Goal: Task Accomplishment & Management: Complete application form

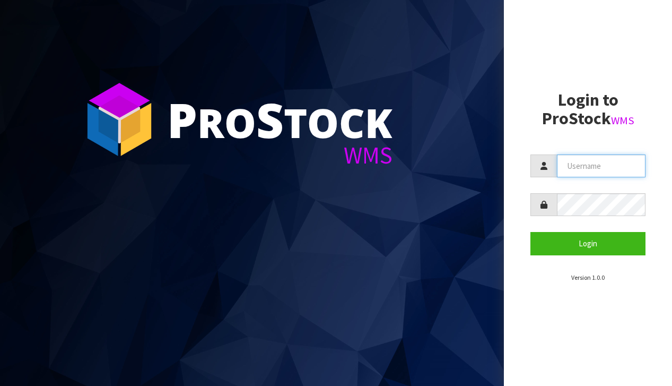
type input "[EMAIL_ADDRESS][DOMAIN_NAME]"
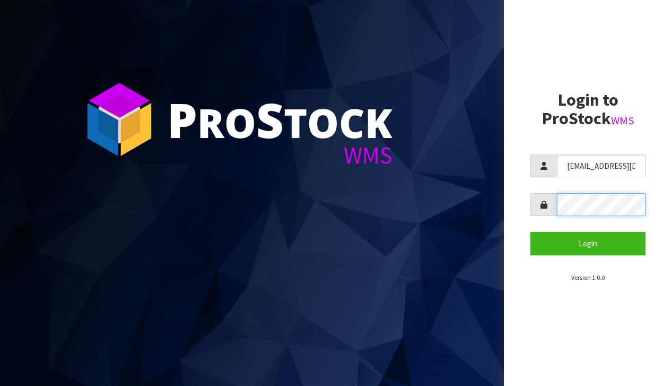
click at [588, 243] on button "Login" at bounding box center [587, 243] width 115 height 23
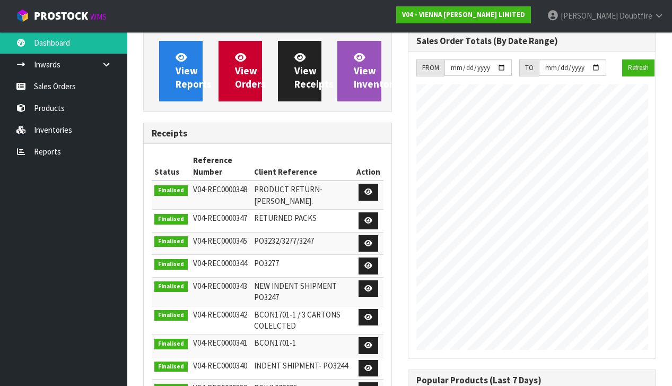
scroll to position [741, 264]
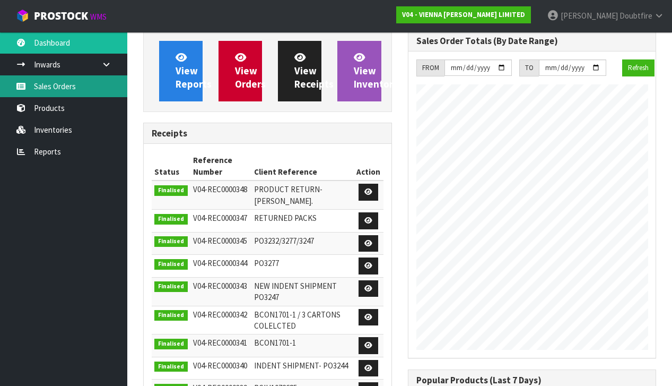
click at [60, 85] on link "Sales Orders" at bounding box center [63, 86] width 127 height 22
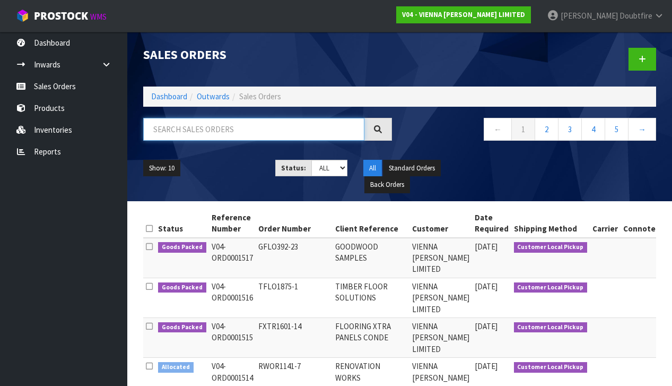
click at [210, 134] on input "text" at bounding box center [253, 129] width 221 height 23
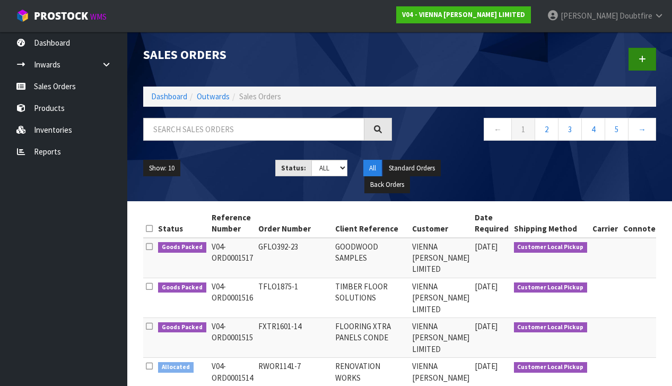
click at [643, 54] on link at bounding box center [642, 59] width 28 height 23
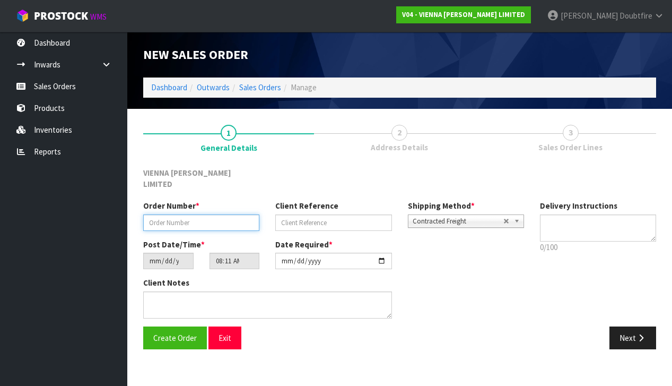
paste input "BBUI707-14"
type input "BBUI707-14"
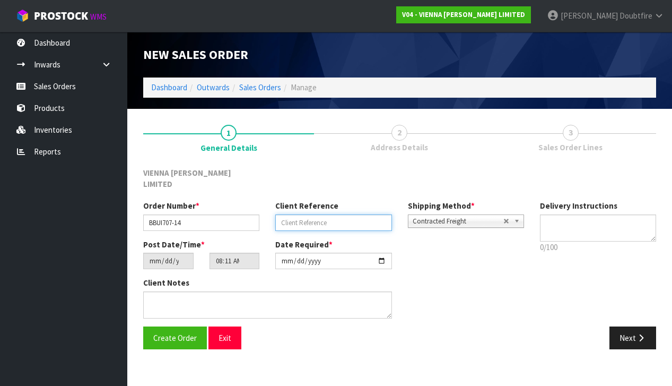
click at [299, 214] on input "text" at bounding box center [333, 222] width 116 height 16
type input "BOX BUILD KANU NOSING 2"
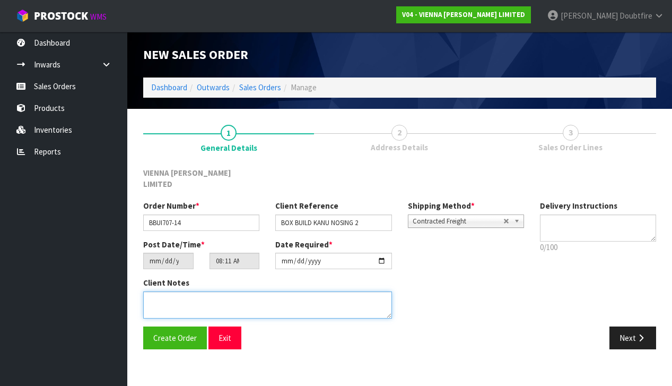
click at [187, 291] on textarea at bounding box center [267, 304] width 249 height 27
type textarea "BOX BUILD KANU NOSING 2"
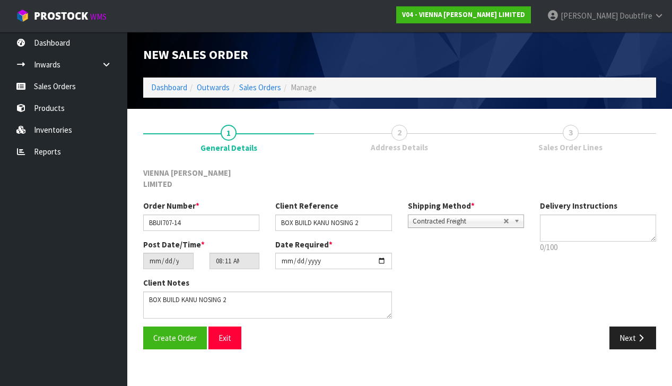
click at [430, 215] on span "Contracted Freight" at bounding box center [458, 221] width 91 height 13
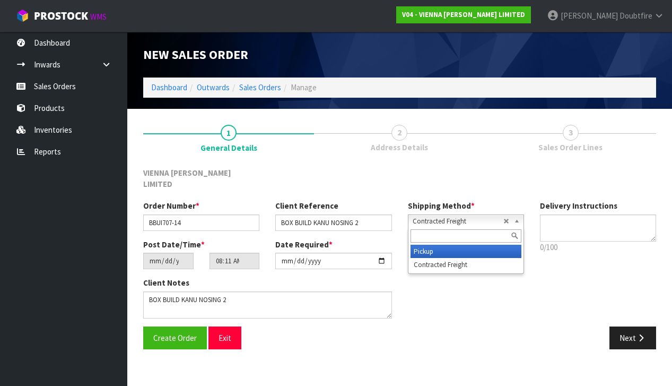
click at [432, 244] on li "Pickup" at bounding box center [465, 250] width 111 height 13
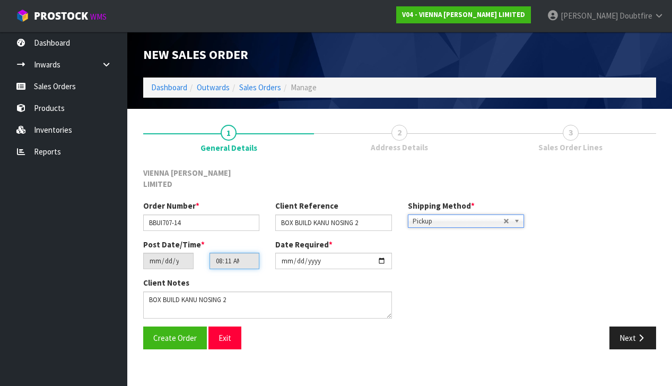
click at [219, 257] on input "08:11:00.000" at bounding box center [234, 260] width 50 height 16
click at [252, 277] on div "Client Notes" at bounding box center [267, 297] width 249 height 41
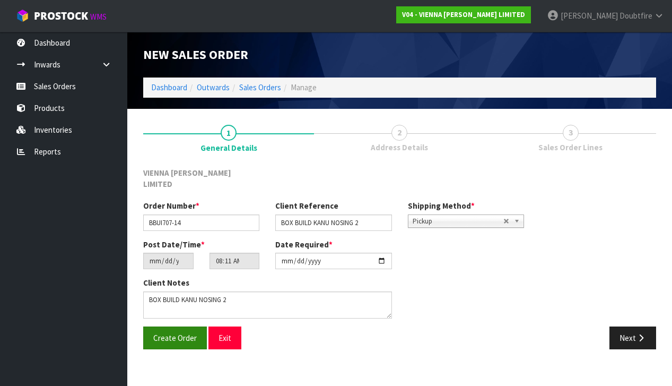
click at [170, 333] on span "Create Order" at bounding box center [174, 338] width 43 height 10
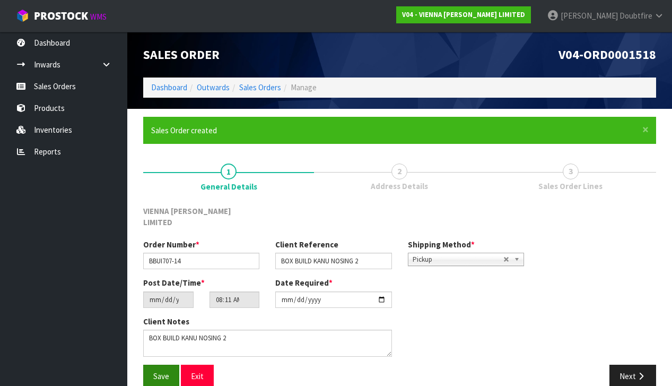
click at [160, 371] on span "Save" at bounding box center [161, 376] width 16 height 10
click at [637, 372] on icon "button" at bounding box center [641, 376] width 10 height 8
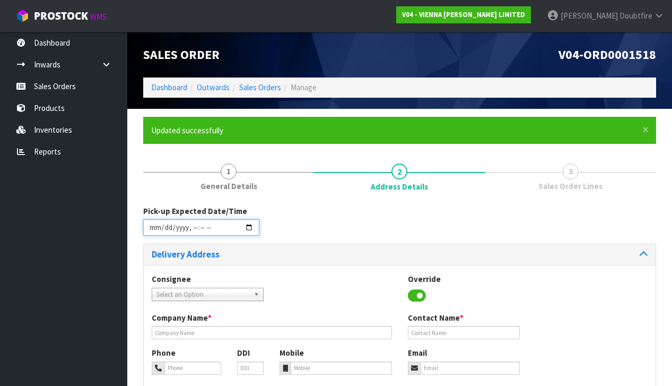
click at [155, 234] on input "datetime-local" at bounding box center [201, 227] width 116 height 16
click at [263, 244] on div "Delivery Address" at bounding box center [400, 254] width 512 height 21
click at [191, 234] on input "datetime-local" at bounding box center [201, 227] width 116 height 16
type input "[DATE]T10:12"
click at [288, 214] on div "Pick-up Expected Date/Time" at bounding box center [399, 224] width 529 height 38
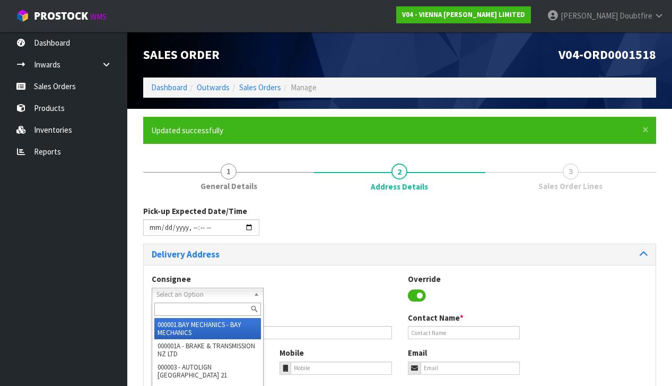
click at [202, 289] on span "Select an Option" at bounding box center [202, 294] width 93 height 13
type input "vienn"
click at [200, 322] on li "V04 - [PERSON_NAME] LIMITED" at bounding box center [207, 328] width 107 height 21
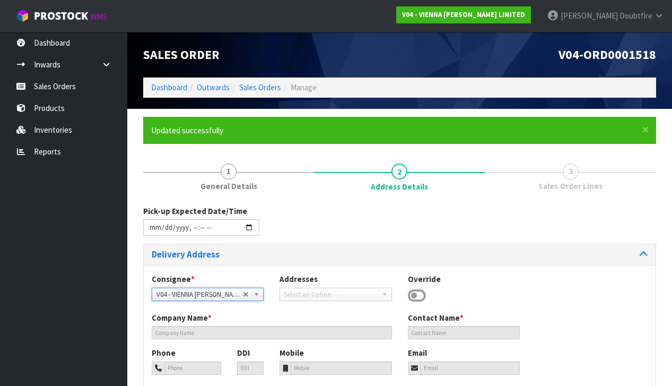
type input "VIENNA [PERSON_NAME] LIMITED"
type input "[PERSON_NAME]"
type input "[PHONE_NUMBER]"
type input "[PERSON_NAME][EMAIL_ADDRESS][DOMAIN_NAME]"
type input "2 ROXBURGH ST"
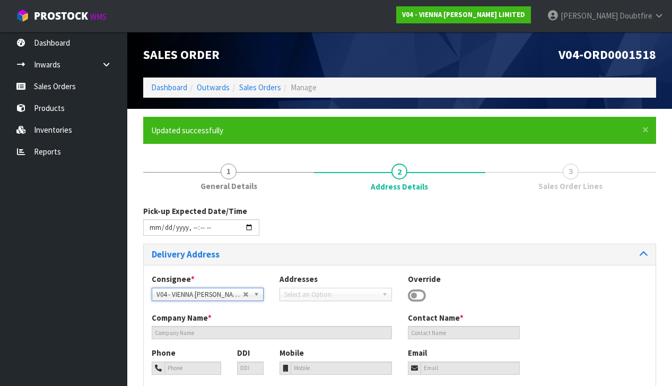
type input "1023"
type input "[GEOGRAPHIC_DATA]"
type input "NEWMARKET"
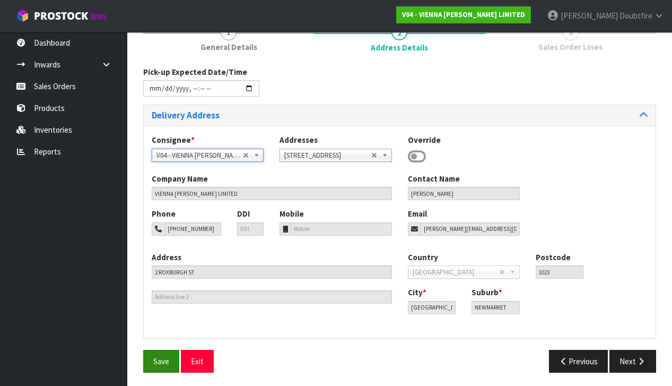
scroll to position [138, 0]
click at [169, 350] on button "Save" at bounding box center [161, 361] width 36 height 23
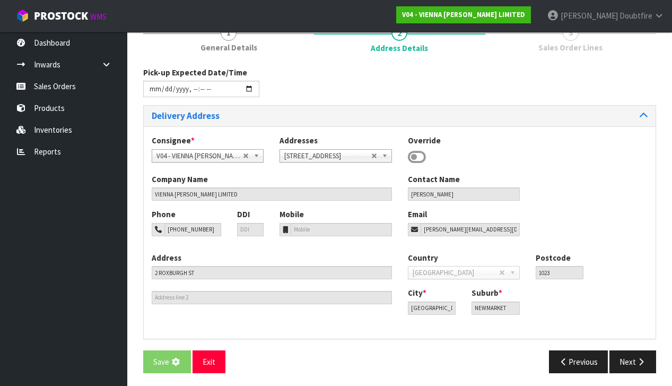
scroll to position [0, 0]
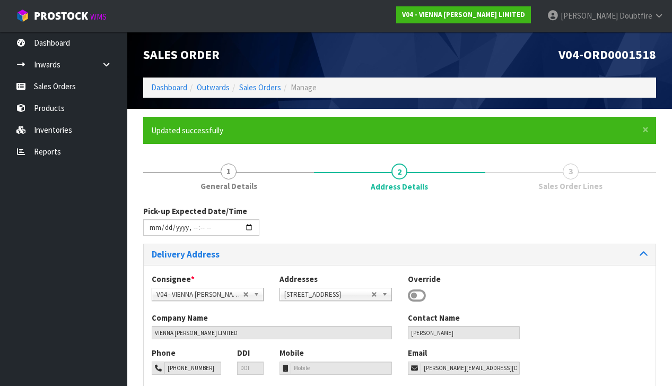
type input "[DATE]T10:12"
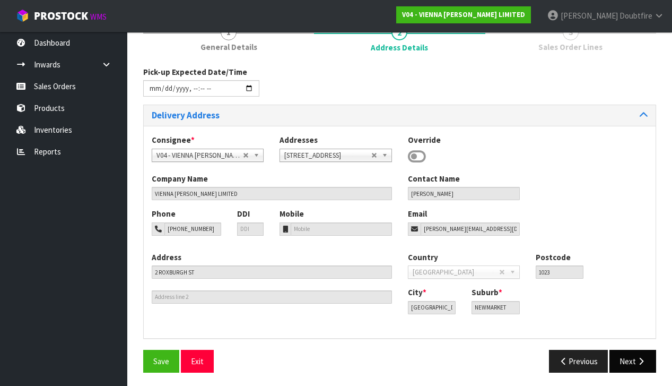
scroll to position [138, 0]
click at [630, 361] on button "Next" at bounding box center [632, 361] width 47 height 23
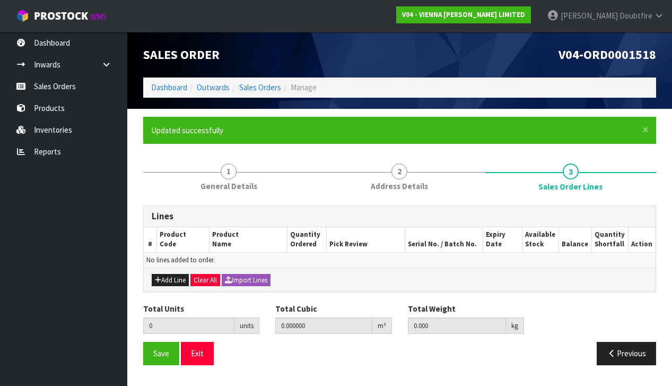
drag, startPoint x: 170, startPoint y: 277, endPoint x: 161, endPoint y: 276, distance: 9.1
click at [170, 277] on button "Add Line" at bounding box center [170, 280] width 37 height 13
type input "0"
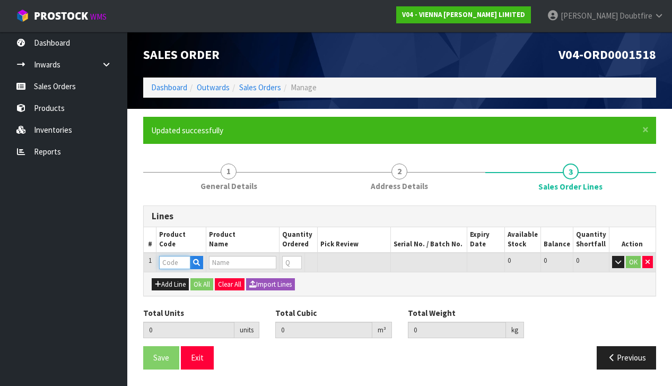
click at [173, 260] on input "text" at bounding box center [174, 262] width 31 height 13
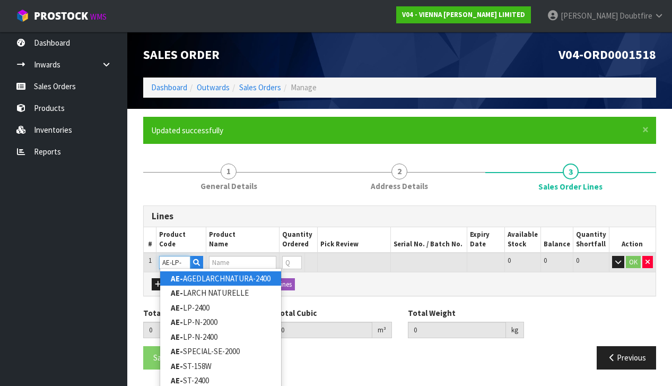
type input "AE-LP-N"
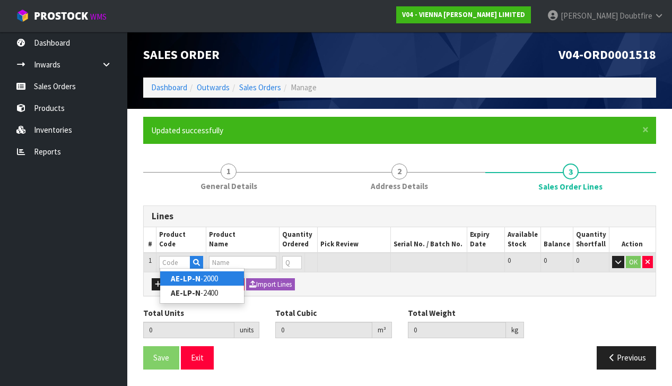
click at [186, 280] on strong "AE-LP-N" at bounding box center [186, 278] width 30 height 10
type input "AE-LP-N-2000"
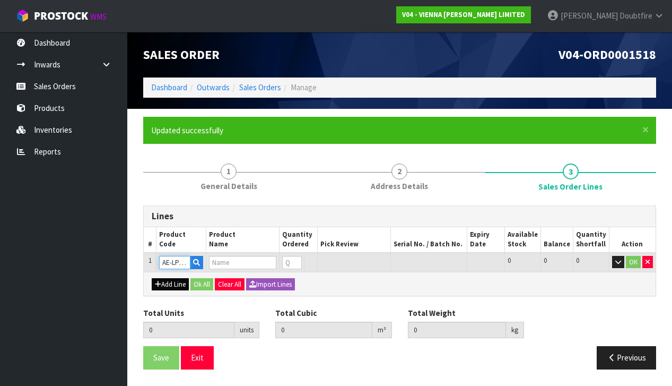
type input "0.000000"
type input "0.000"
type input "LAPIS NOSING 80X40MM"
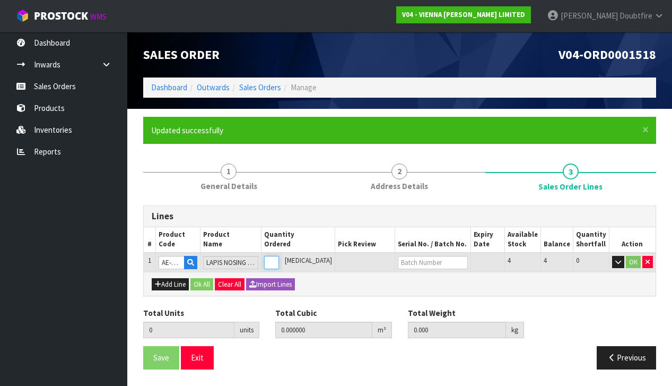
type input "1"
type input "0.016"
type input "2.7"
click at [279, 258] on input "1" at bounding box center [271, 262] width 15 height 13
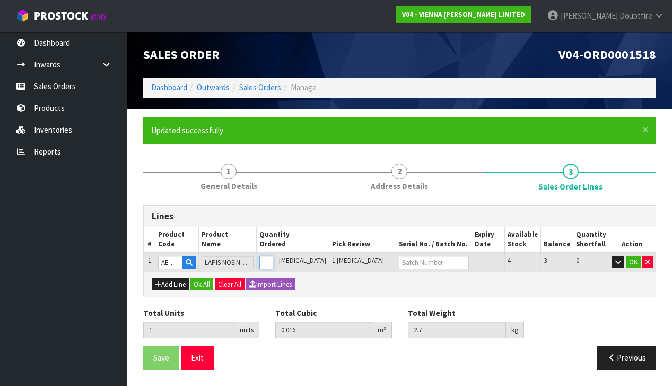
type input "2"
type input "0.032"
type input "5.4"
click at [273, 258] on input "2" at bounding box center [266, 262] width 14 height 13
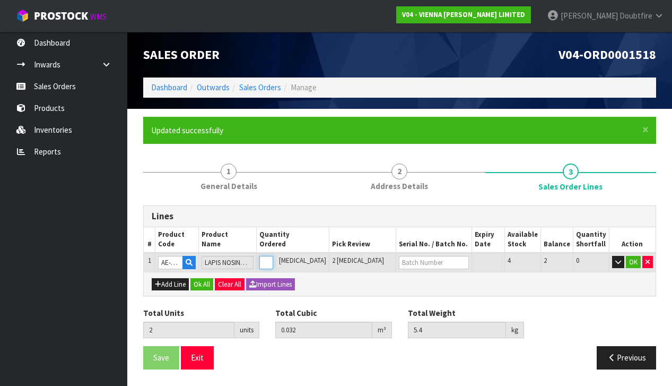
type input "3"
type input "0.048"
type input "8.1"
click at [273, 258] on input "3" at bounding box center [266, 262] width 14 height 13
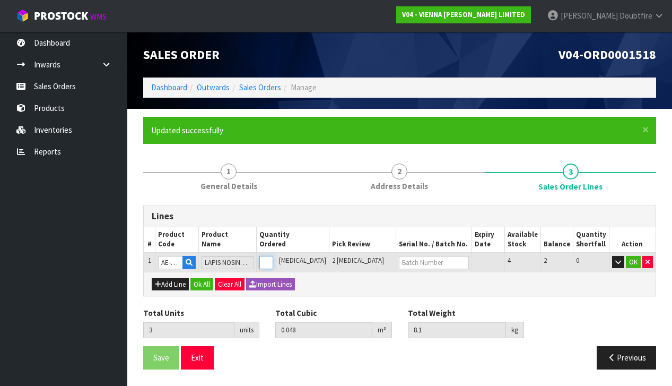
type input "4"
type input "0.064"
type input "10.8"
click at [273, 258] on input "4" at bounding box center [266, 262] width 14 height 13
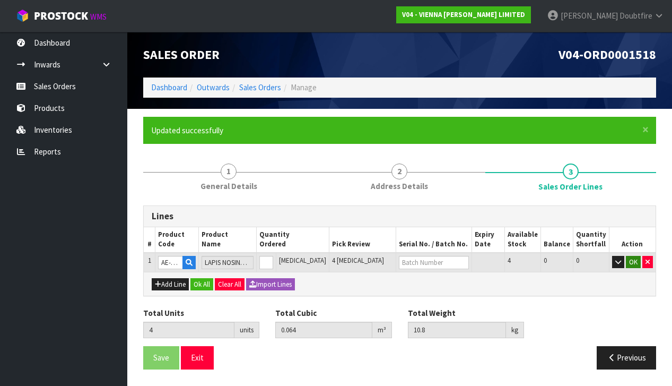
click at [632, 260] on button "OK" at bounding box center [633, 262] width 15 height 13
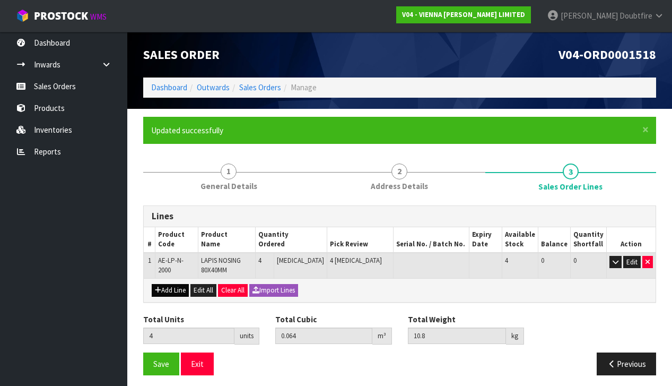
click at [163, 287] on button "Add Line" at bounding box center [170, 290] width 37 height 13
type input "0"
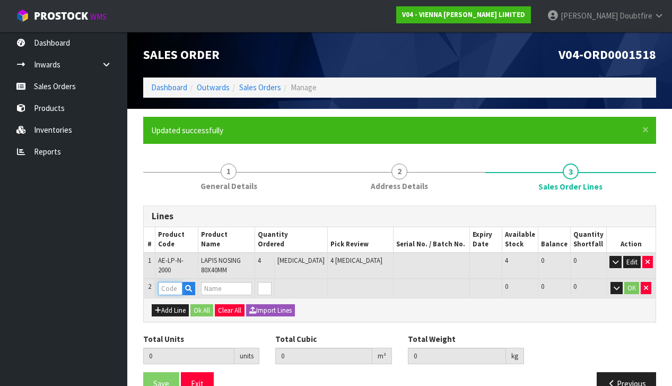
click at [163, 283] on input "text" at bounding box center [170, 288] width 24 height 13
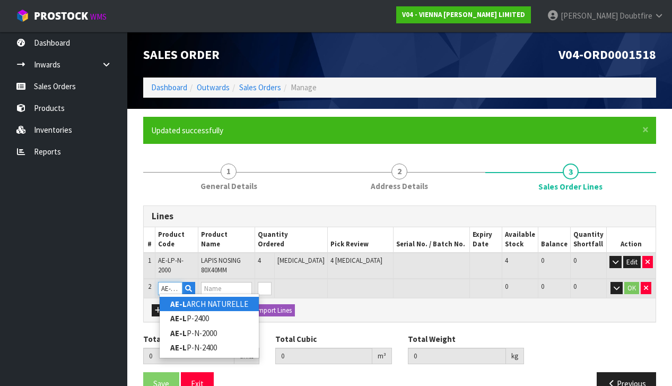
type input "AE-LP-N"
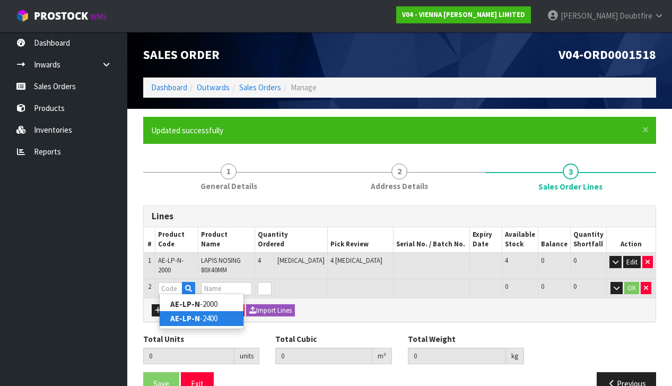
click at [207, 319] on link "AE-LP-N -2400" at bounding box center [202, 318] width 84 height 14
type input "AE-LP-N-2400"
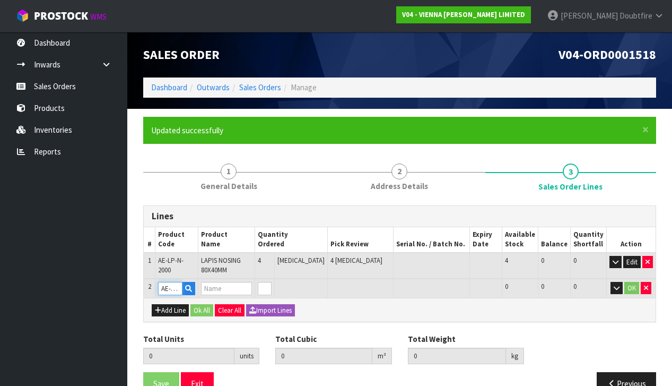
type input "4"
type input "0.064"
type input "10.8"
type input "ADMONTER ECO/ONDO LAPIS (JORIS) NOSING 2 WATERFALL 75X75MM"
type input "1"
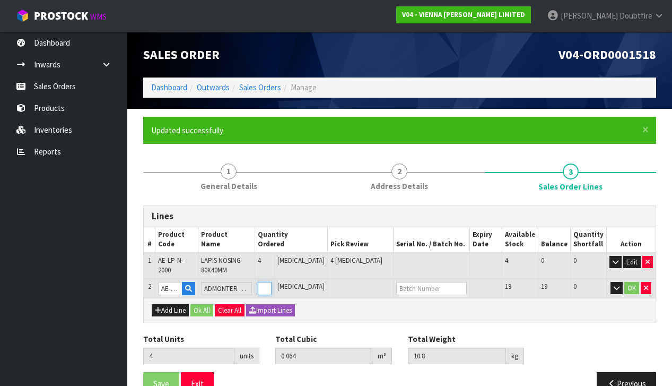
type input "5"
type input "0.081352"
type input "13.15"
click at [272, 283] on input "1" at bounding box center [265, 288] width 14 height 13
type input "2"
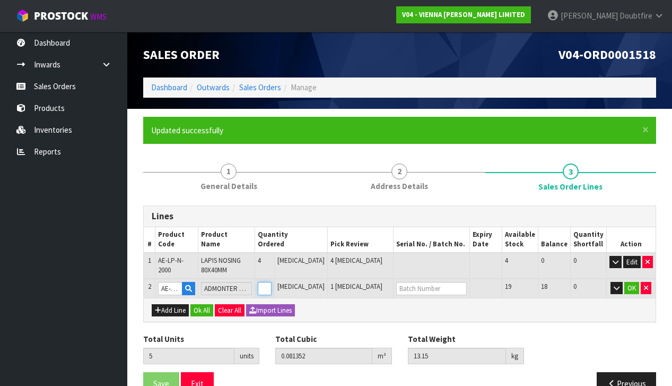
type input "6"
type input "0.098704"
type input "15.5"
click at [272, 283] on input "2" at bounding box center [265, 288] width 14 height 13
type input "3"
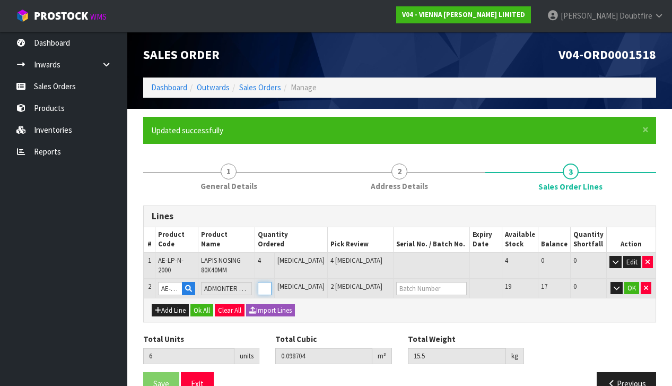
type input "7"
type input "0.116056"
type input "17.85"
click at [272, 283] on input "3" at bounding box center [265, 288] width 14 height 13
type input "4"
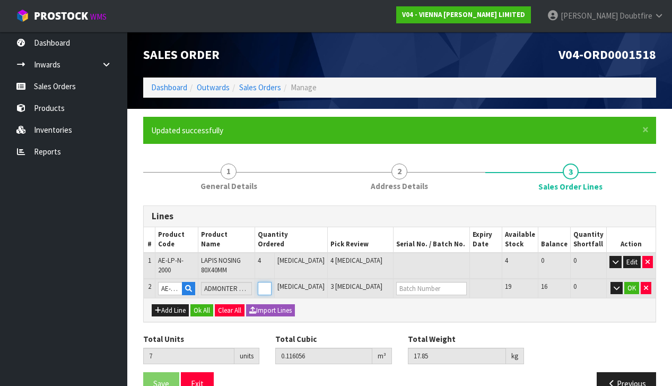
type input "8"
type input "0.133408"
type input "20.2"
click at [272, 283] on input "4" at bounding box center [265, 288] width 14 height 13
type input "5"
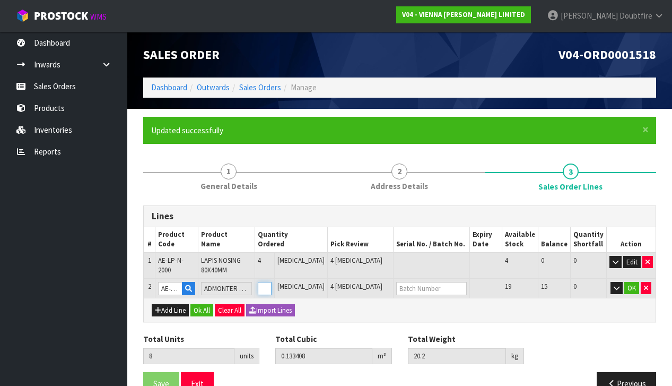
type input "9"
type input "0.15076"
type input "22.55"
click at [272, 283] on input "5" at bounding box center [265, 288] width 14 height 13
type input "6"
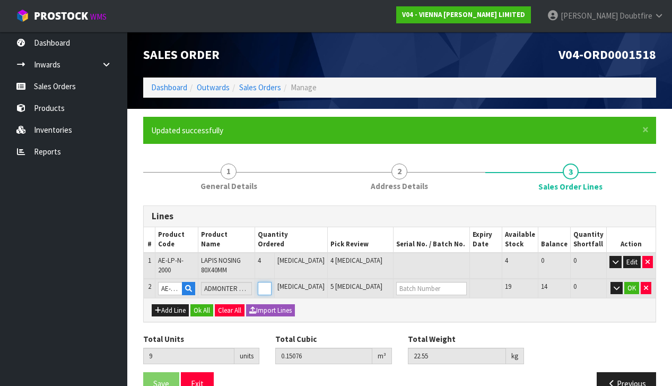
type input "10"
type input "0.168112"
type input "24.9"
click at [272, 283] on input "6" at bounding box center [265, 288] width 14 height 13
type input "7"
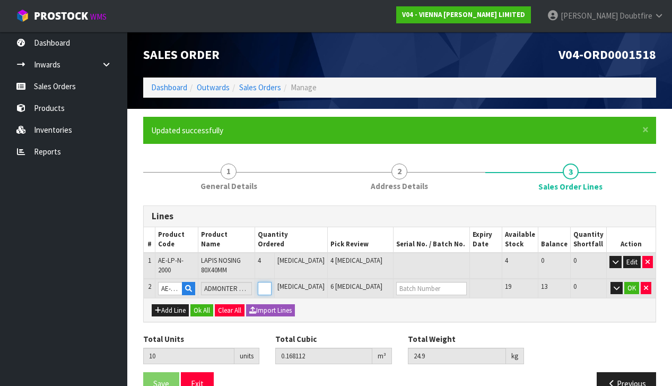
type input "11"
type input "0.118796"
type input "27.8"
click at [272, 283] on input "7" at bounding box center [265, 288] width 14 height 13
type input "8"
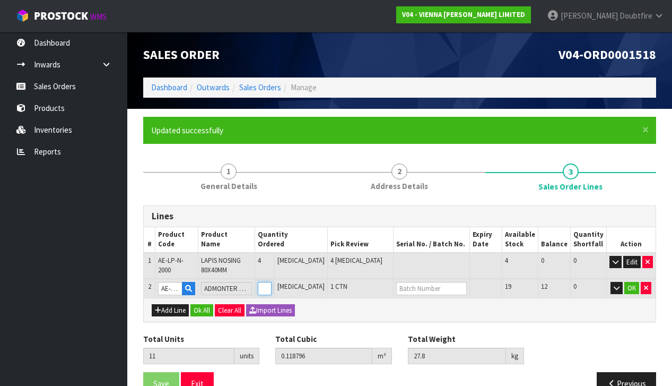
type input "12"
type input "0.136148"
type input "30.15"
click at [272, 283] on input "8" at bounding box center [265, 288] width 14 height 13
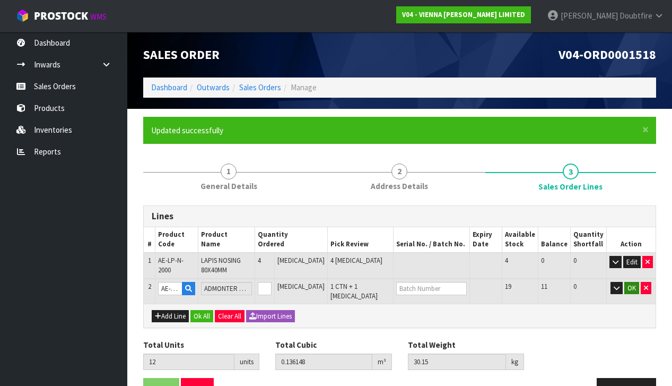
click at [630, 286] on button "OK" at bounding box center [631, 288] width 15 height 13
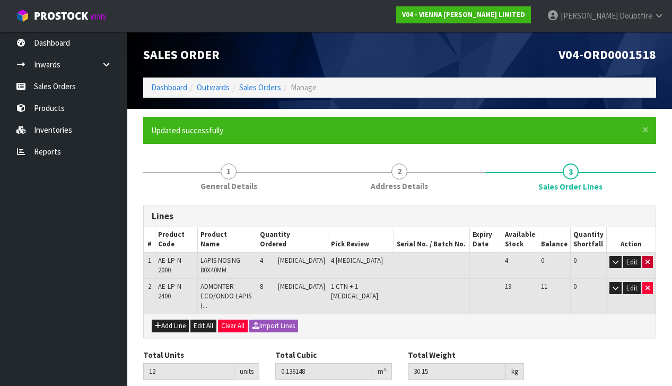
click at [646, 259] on icon "button" at bounding box center [647, 261] width 4 height 7
type input "8"
type input "0.072148"
type input "19.35"
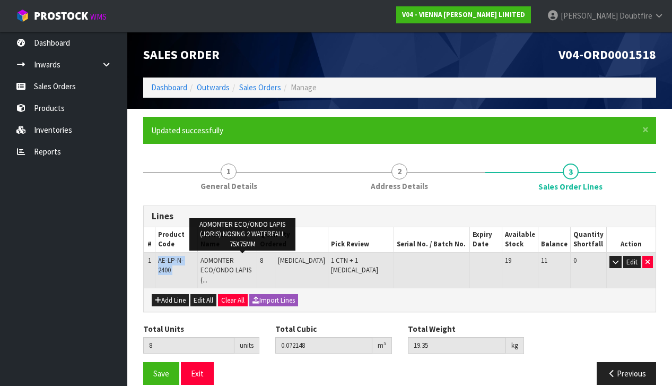
drag, startPoint x: 159, startPoint y: 258, endPoint x: 192, endPoint y: 261, distance: 33.0
click at [209, 257] on tr "1 AE-LP-N-2400 ADMONTER ECO/ONDO LAPIS (... ADMONTER ECO/ONDO LAPIS (JORIS) NOS…" at bounding box center [400, 269] width 512 height 35
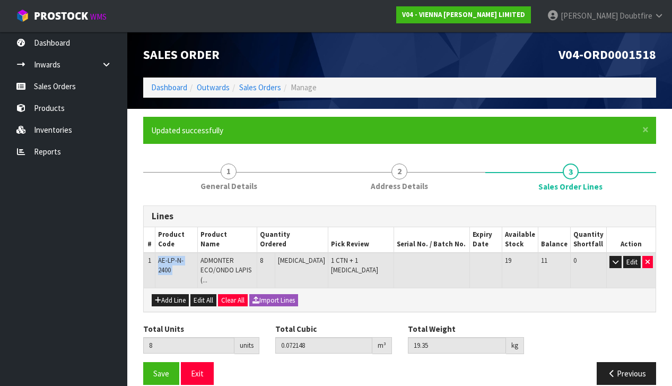
copy tr "AE-LP-N-2400"
click at [163, 368] on span "Save" at bounding box center [161, 373] width 16 height 10
click at [172, 294] on button "Add Line" at bounding box center [170, 300] width 37 height 13
type input "0"
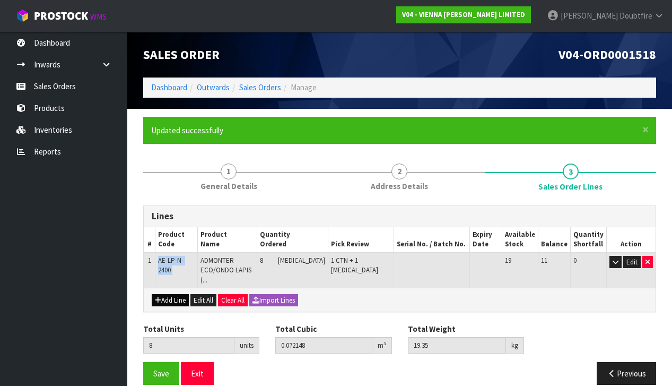
type input "0"
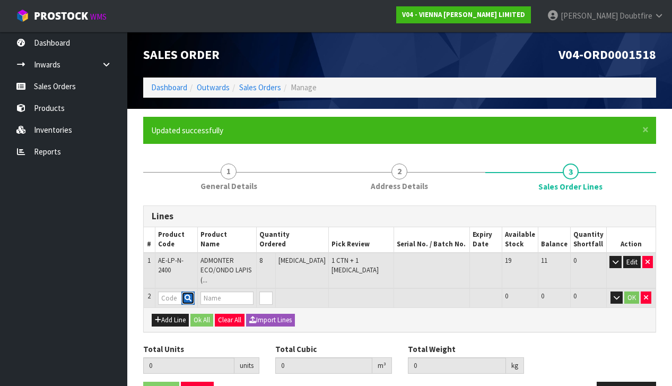
click at [191, 294] on icon "button" at bounding box center [188, 297] width 7 height 7
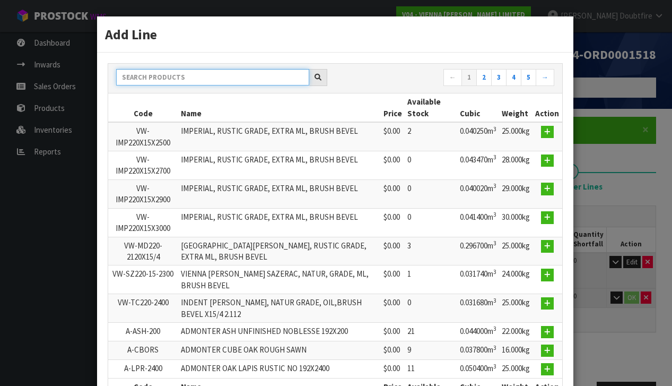
click at [180, 78] on input "text" at bounding box center [212, 77] width 193 height 16
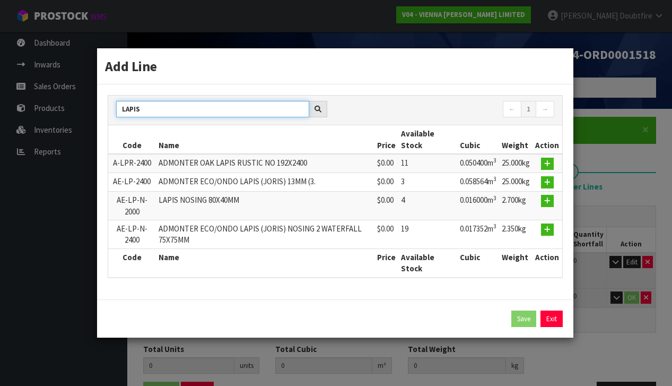
type input "LAPIS"
click at [48, 89] on div "Add Line LAPIS ← 1 → Code Name Price Available Stock Cubic Weight Action A-LPR-…" at bounding box center [336, 193] width 672 height 386
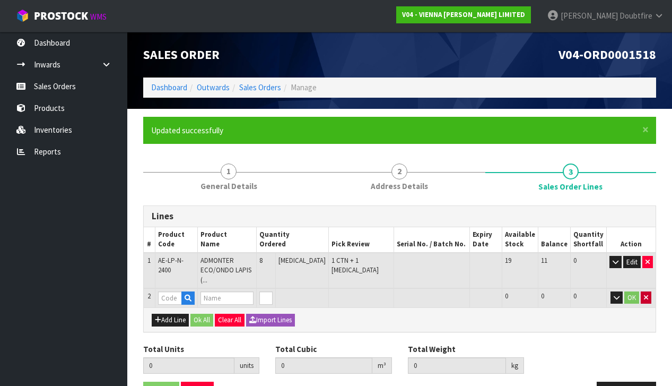
click at [646, 294] on icon "button" at bounding box center [646, 297] width 4 height 7
type input "8"
type input "0.072148"
type input "19.35"
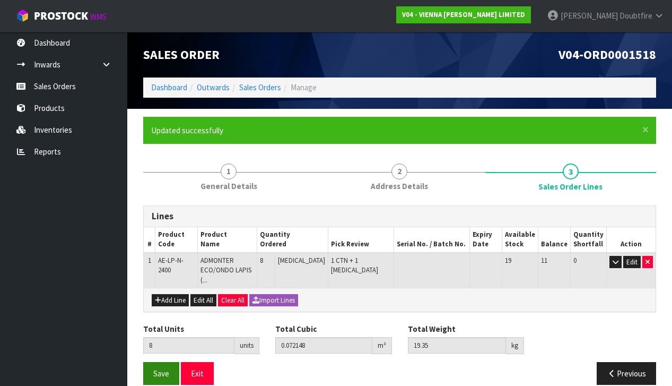
click at [160, 368] on span "Save" at bounding box center [161, 373] width 16 height 10
click at [169, 294] on button "Add Line" at bounding box center [170, 300] width 37 height 13
type input "0"
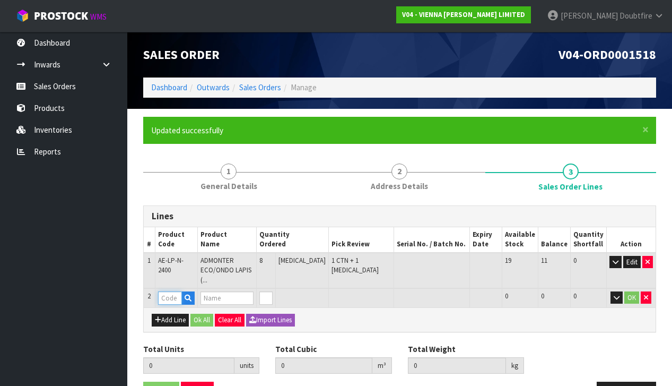
click at [180, 291] on input "text" at bounding box center [170, 297] width 24 height 13
click at [191, 294] on icon "button" at bounding box center [188, 297] width 7 height 7
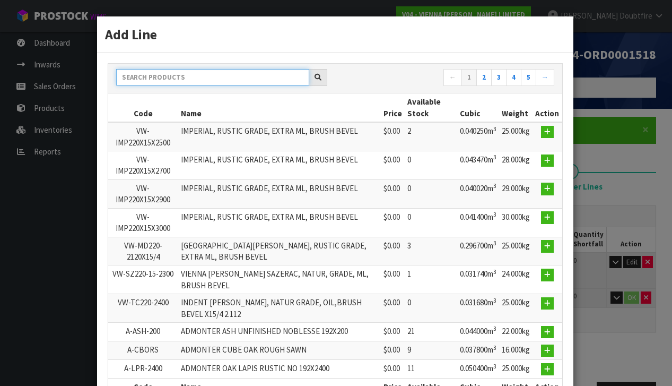
click at [188, 72] on input "text" at bounding box center [212, 77] width 193 height 16
type input "LAPIS"
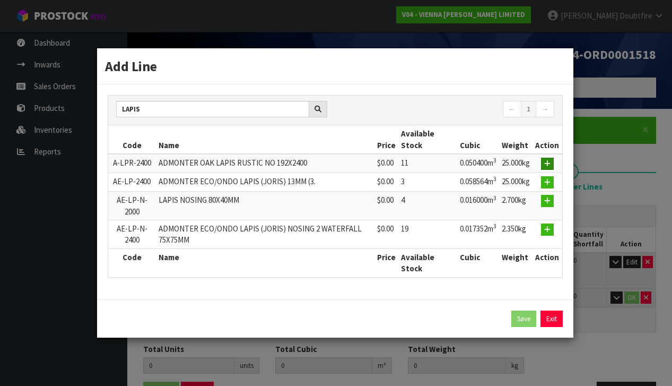
click at [548, 163] on icon "button" at bounding box center [547, 163] width 6 height 7
type input "8"
type input "0.072148"
type input "19.35"
type input "A-LPR-2400"
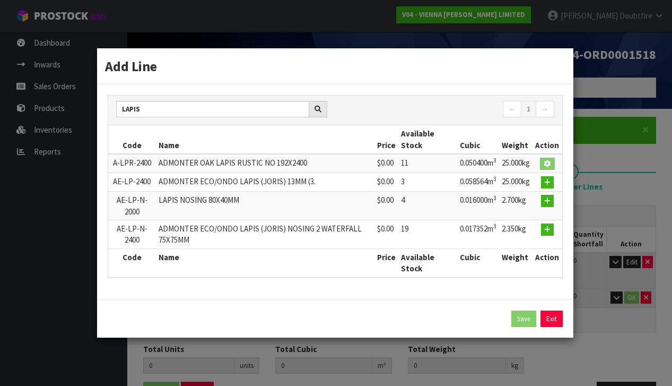
type input "ADMONTER OAK LAPIS RUSTIC NO 192X2400"
type input "0"
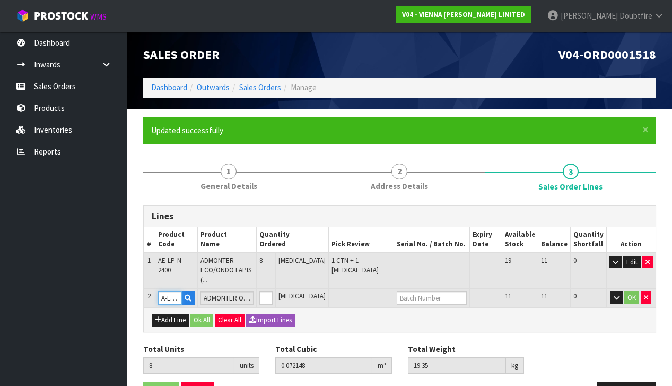
click at [182, 291] on input "A-LPR-2400" at bounding box center [170, 297] width 24 height 13
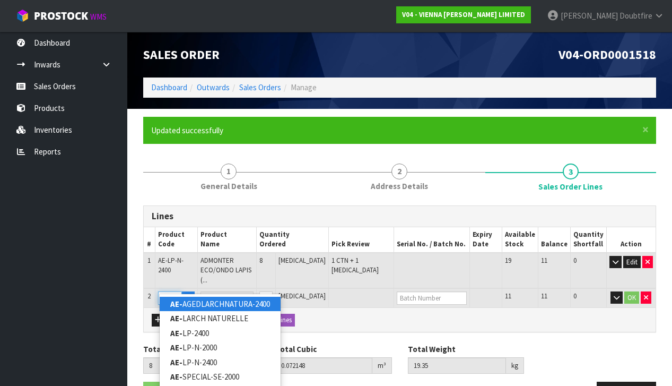
type input "AE-LP"
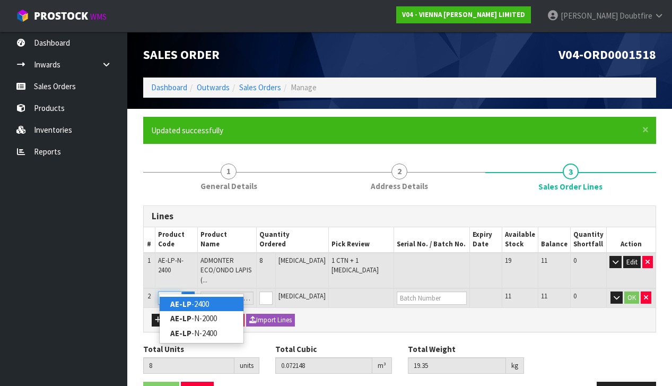
scroll to position [1, 0]
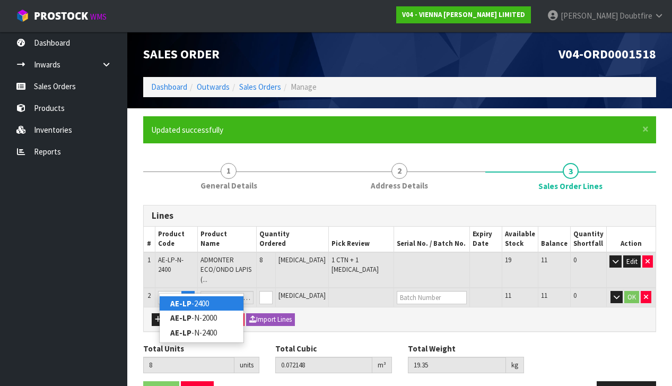
type input "0"
click at [198, 303] on link "AE-LP -2400" at bounding box center [202, 303] width 84 height 14
type input "AE-LP-2400"
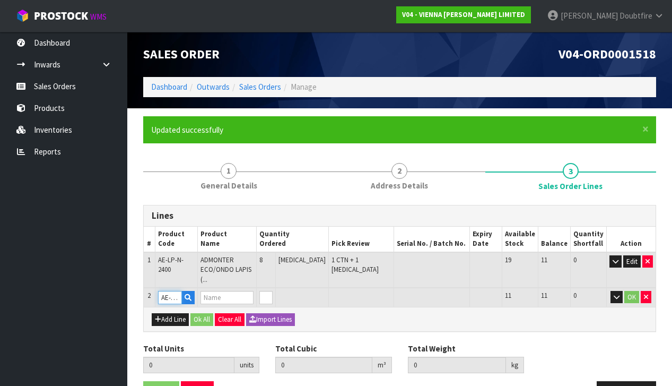
type input "8"
type input "0.072148"
type input "19.35"
type input "ADMONTER ECO/ONDO LAPIS (JORIS) 13MM (3."
click at [273, 291] on input "0" at bounding box center [265, 297] width 13 height 13
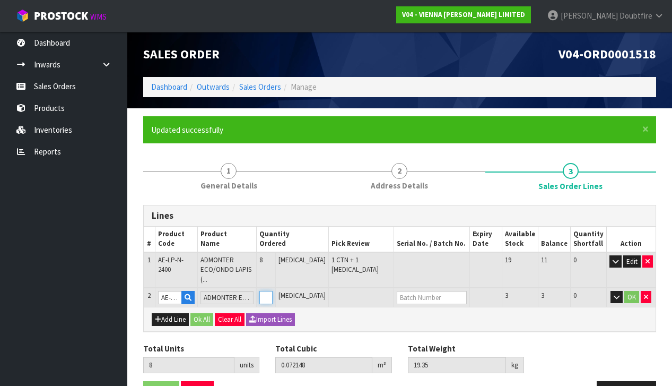
type input "1"
type input "9"
type input "0.130712"
type input "44.35"
click at [273, 291] on input "1" at bounding box center [265, 297] width 13 height 13
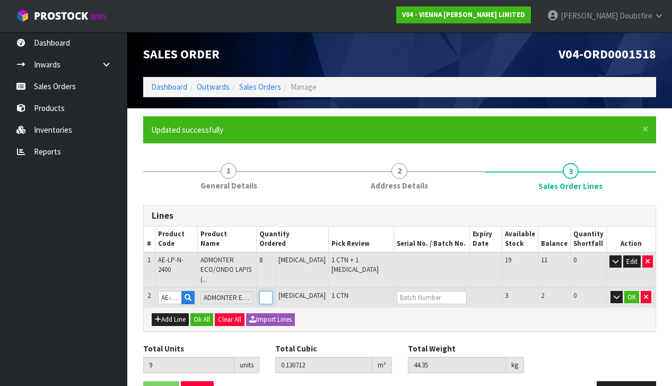
type input "2"
type input "10"
type input "0.189276"
type input "69.35"
click at [273, 291] on input "2" at bounding box center [265, 297] width 13 height 13
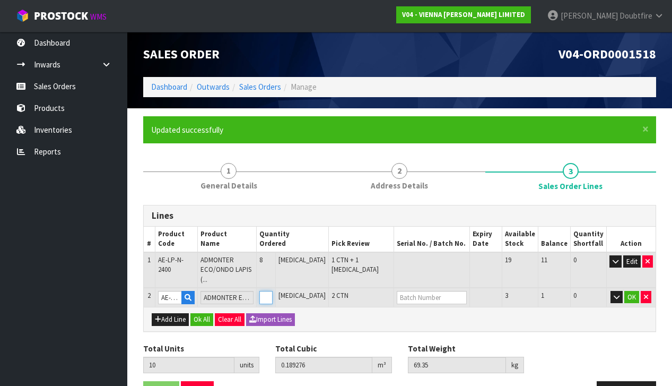
type input "3"
type input "11"
type input "0.24784"
type input "94.35"
click at [273, 291] on input "3" at bounding box center [265, 297] width 13 height 13
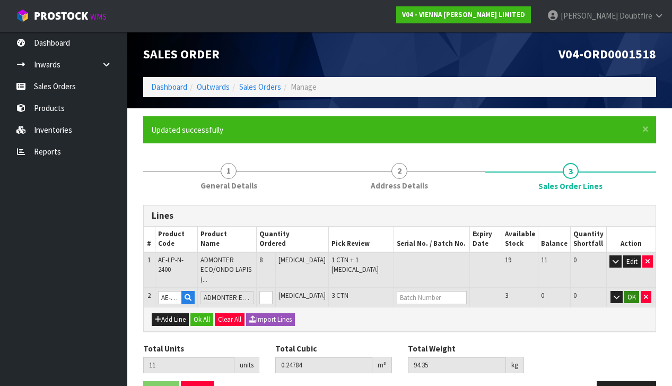
click at [634, 291] on button "OK" at bounding box center [631, 297] width 15 height 13
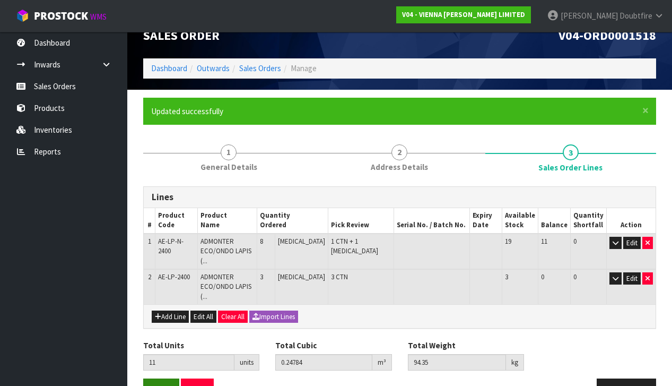
scroll to position [21, 0]
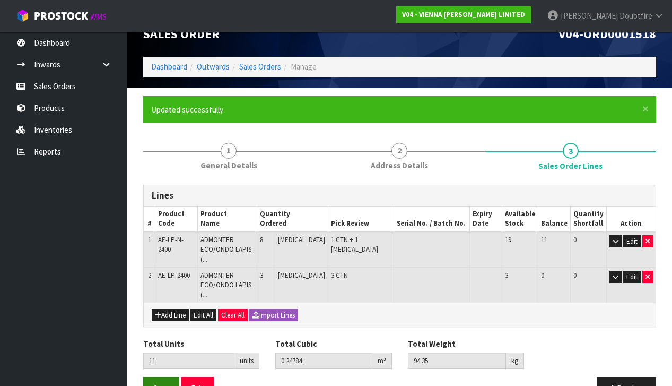
click at [163, 383] on span "Save" at bounding box center [161, 388] width 16 height 10
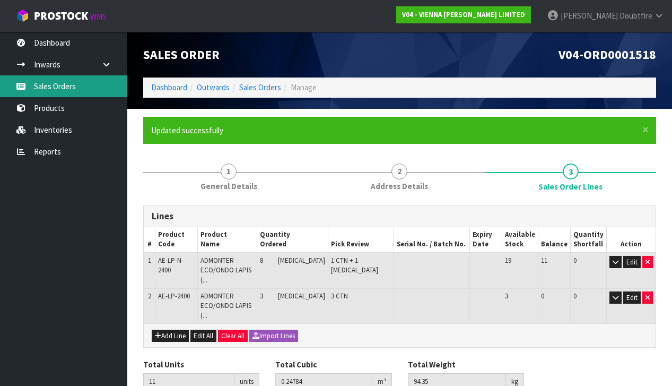
click at [67, 88] on link "Sales Orders" at bounding box center [63, 86] width 127 height 22
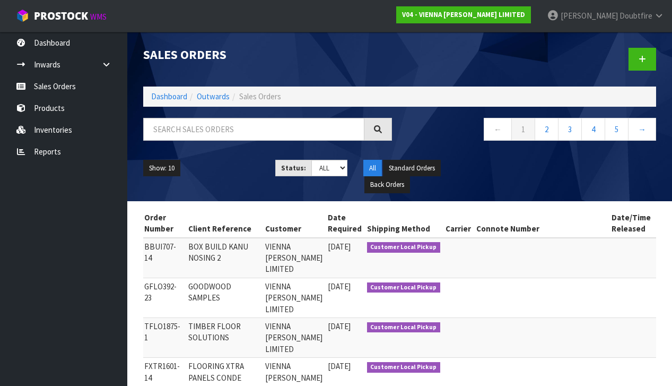
scroll to position [0, 113]
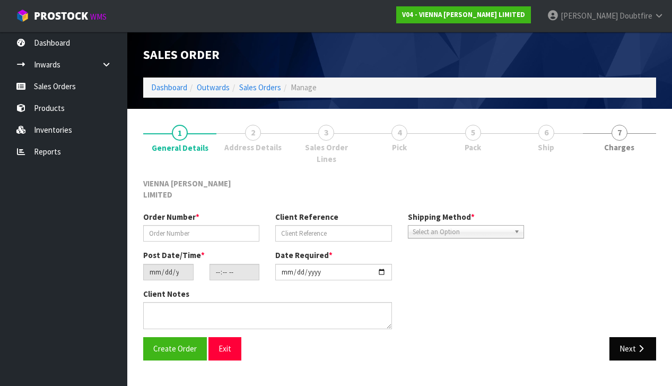
type input "BBUI707-14"
type input "BOX BUILD KANU NOSING 2"
type input "[DATE]"
type input "08:11:00.000"
type input "[DATE]"
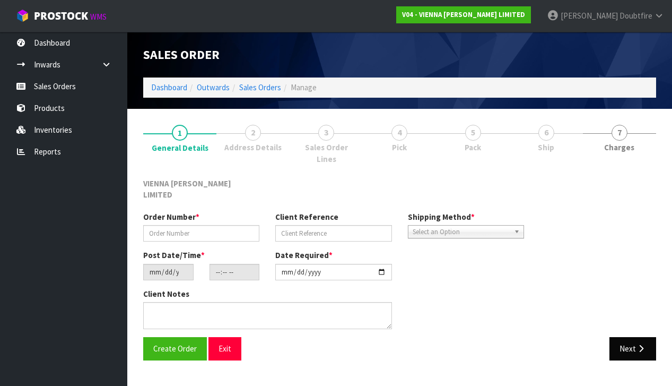
type textarea "BOX BUILD KANU NOSING 2"
click at [626, 337] on button "Next" at bounding box center [632, 348] width 47 height 23
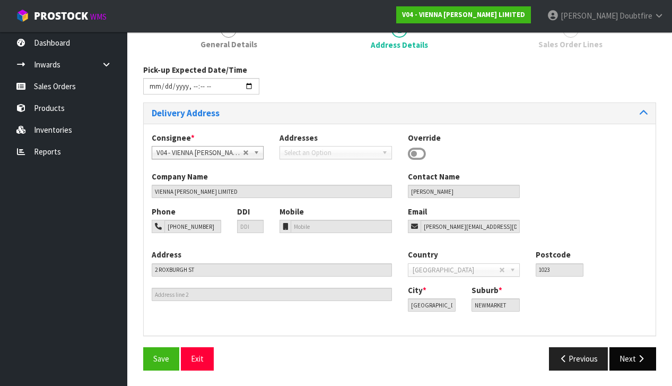
scroll to position [101, 0]
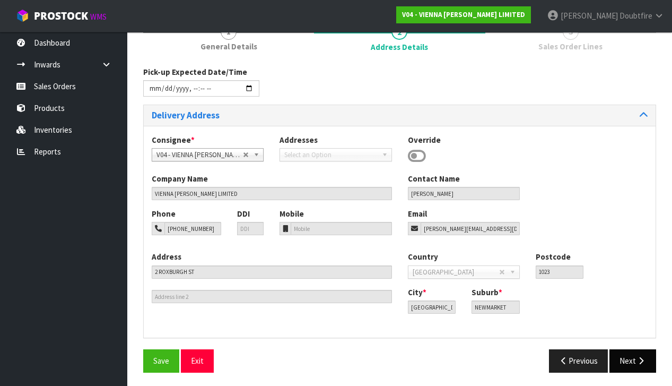
click at [632, 349] on button "Next" at bounding box center [632, 360] width 47 height 23
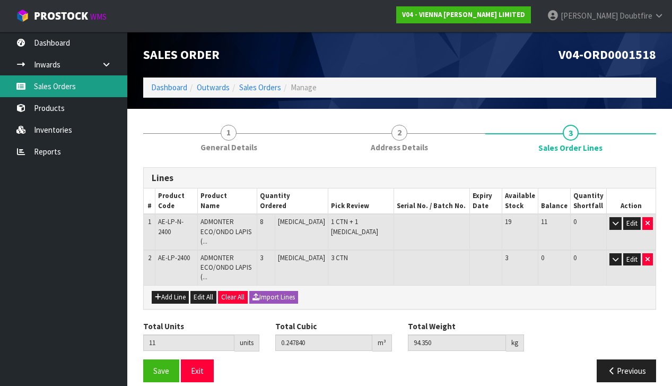
click at [58, 88] on link "Sales Orders" at bounding box center [63, 86] width 127 height 22
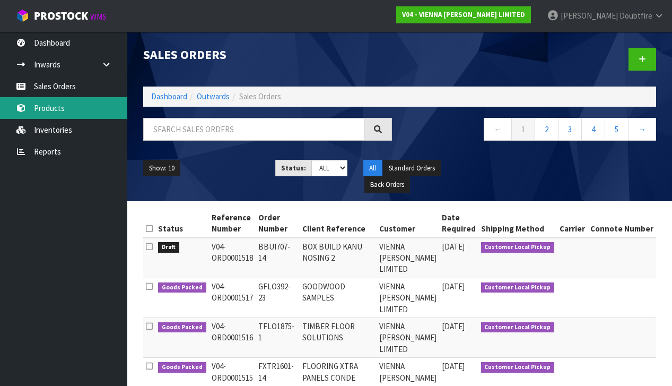
click at [65, 112] on link "Products" at bounding box center [63, 108] width 127 height 22
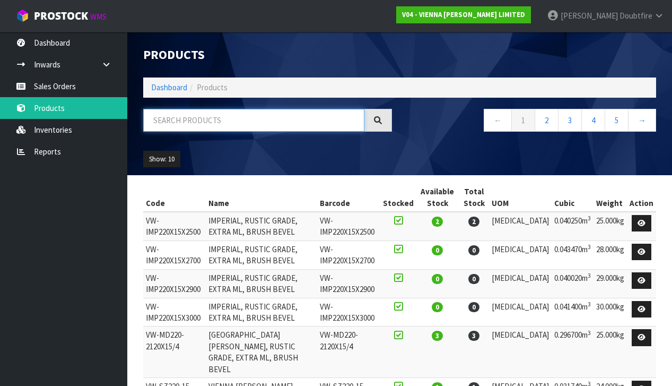
click at [180, 125] on input "text" at bounding box center [253, 120] width 221 height 23
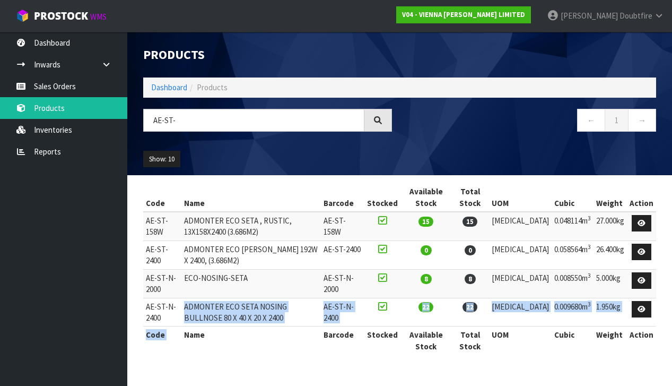
drag, startPoint x: 189, startPoint y: 304, endPoint x: 354, endPoint y: 325, distance: 166.7
click at [357, 324] on table "Code Name Barcode Stocked Available Stock Total Stock UOM Cubic Weight Action A…" at bounding box center [399, 268] width 513 height 171
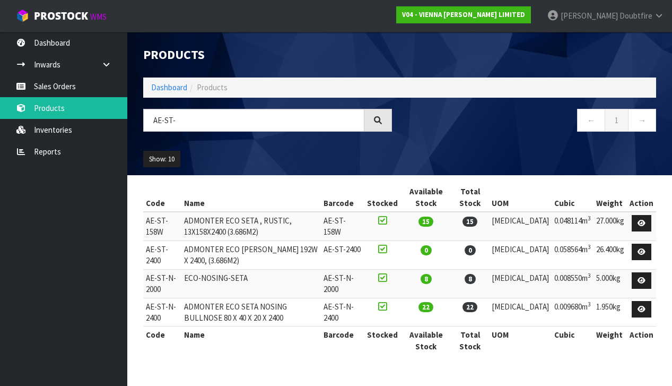
drag, startPoint x: 303, startPoint y: 333, endPoint x: 259, endPoint y: 328, distance: 43.8
click at [302, 333] on th "Name" at bounding box center [251, 340] width 140 height 28
drag, startPoint x: 189, startPoint y: 303, endPoint x: 348, endPoint y: 321, distance: 160.2
click at [321, 321] on td "ADMONTER ECO SETA NOSING BULLNOSE 80 X 40 X 20 X 2400" at bounding box center [251, 312] width 140 height 29
copy td "ADMONTER ECO SETA NOSING BULLNOSE 80 X 40 X 20 X 2400"
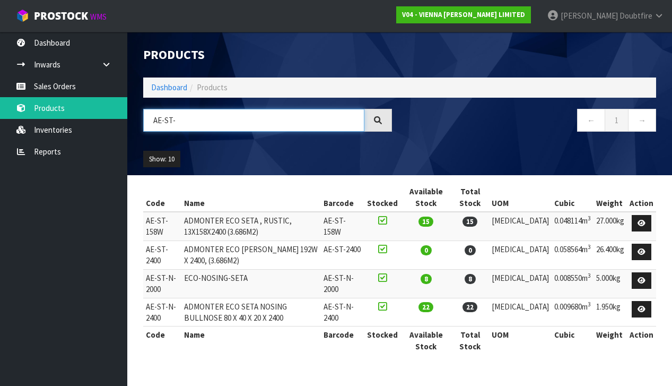
click at [184, 124] on input "AE-ST-" at bounding box center [253, 120] width 221 height 23
type input "AE-LP"
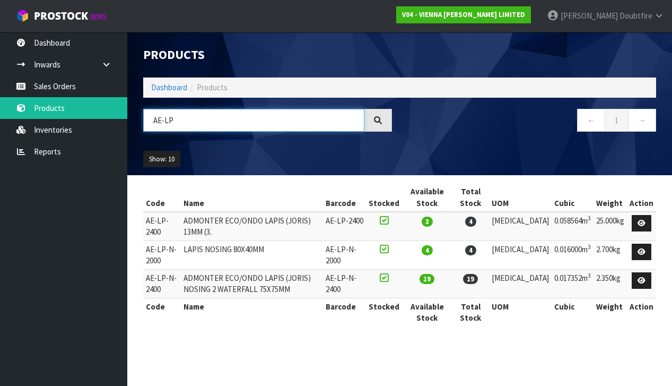
scroll to position [6, 0]
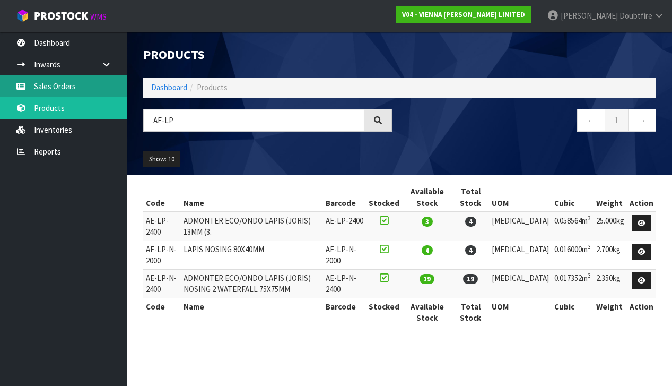
click at [52, 83] on link "Sales Orders" at bounding box center [63, 86] width 127 height 22
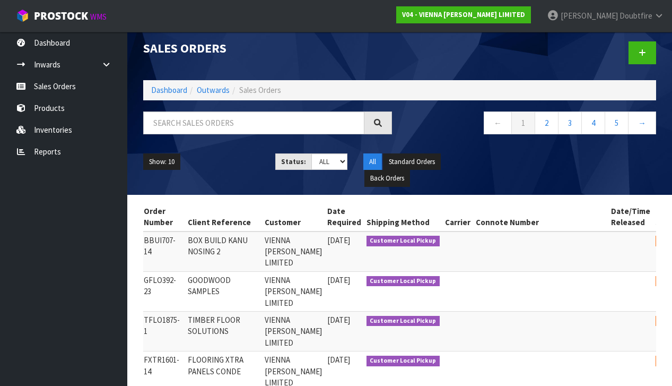
scroll to position [0, 113]
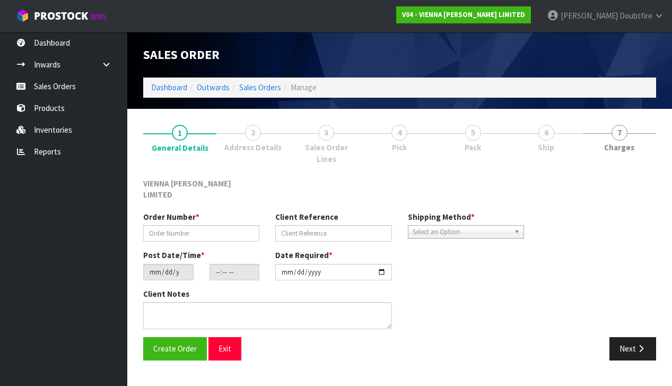
type input "BBUI707-14"
type input "BOX BUILD KANU NOSING 2"
type input "[DATE]"
type input "08:11:00.000"
type input "[DATE]"
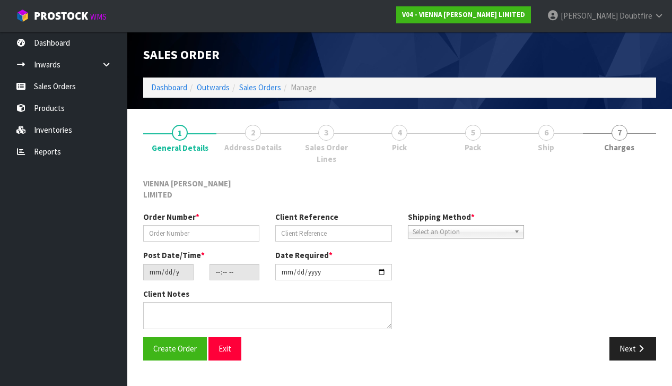
type textarea "BOX BUILD KANU NOSING 2"
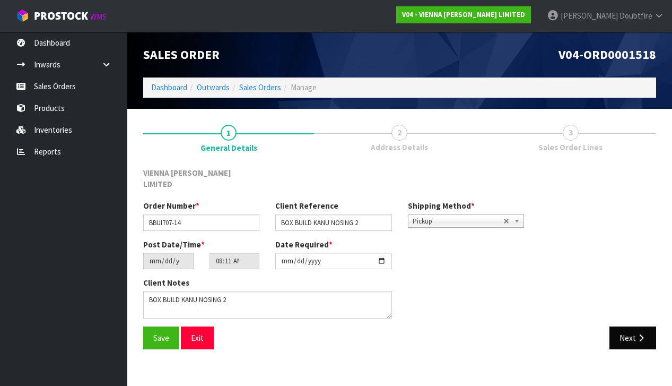
click at [631, 329] on button "Next" at bounding box center [632, 337] width 47 height 23
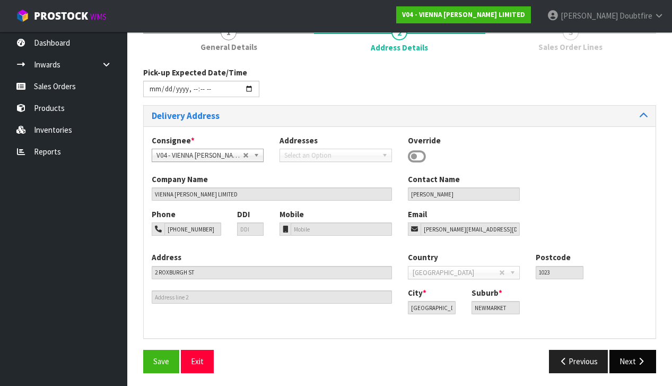
scroll to position [100, 0]
click at [632, 356] on button "Next" at bounding box center [632, 361] width 47 height 23
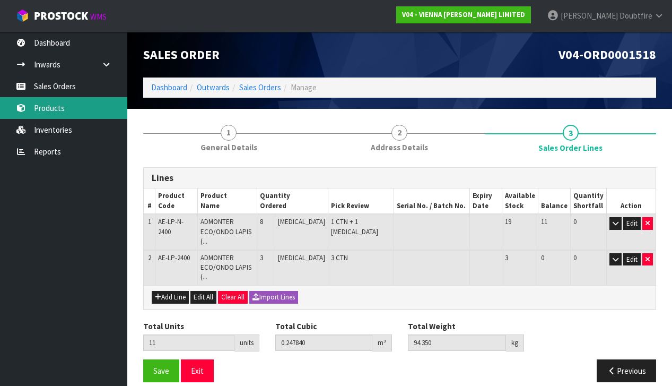
click at [60, 111] on link "Products" at bounding box center [63, 108] width 127 height 22
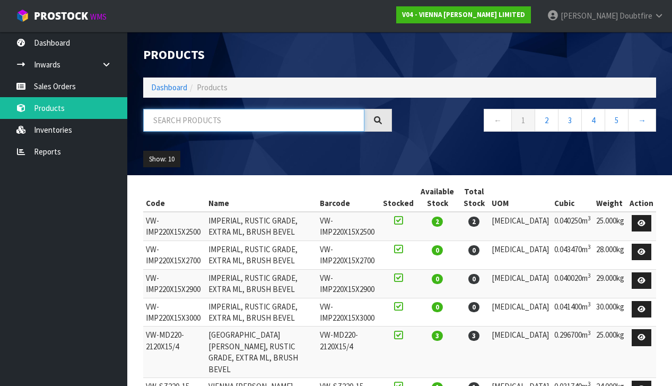
click at [181, 127] on input "text" at bounding box center [253, 120] width 221 height 23
type input "UL"
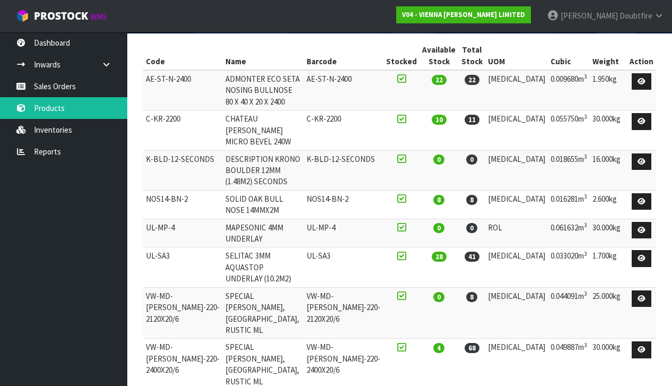
scroll to position [141, 0]
